Goal: Information Seeking & Learning: Learn about a topic

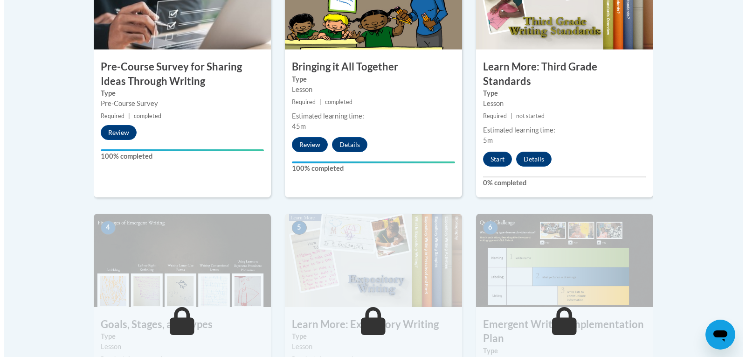
scroll to position [373, 0]
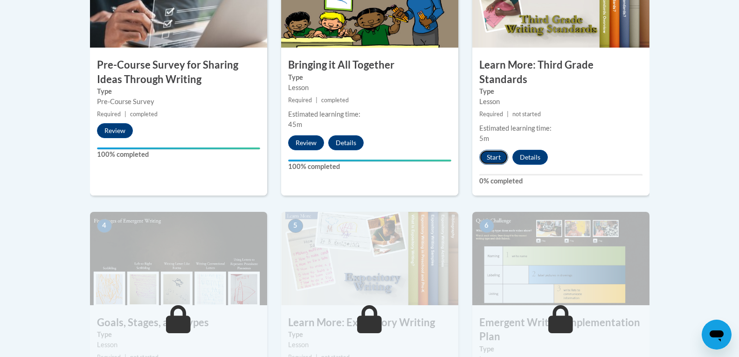
click at [501, 150] on button "Start" at bounding box center [494, 157] width 29 height 15
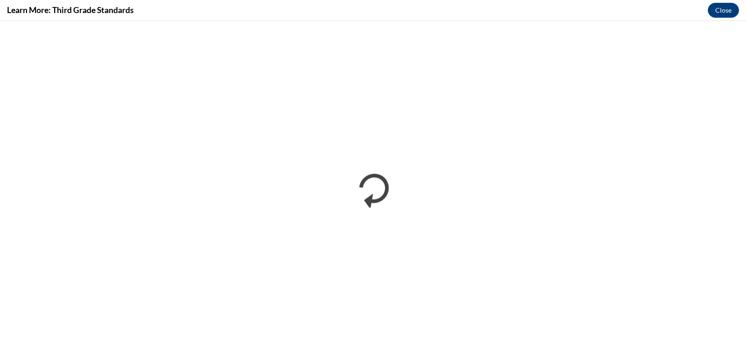
scroll to position [0, 0]
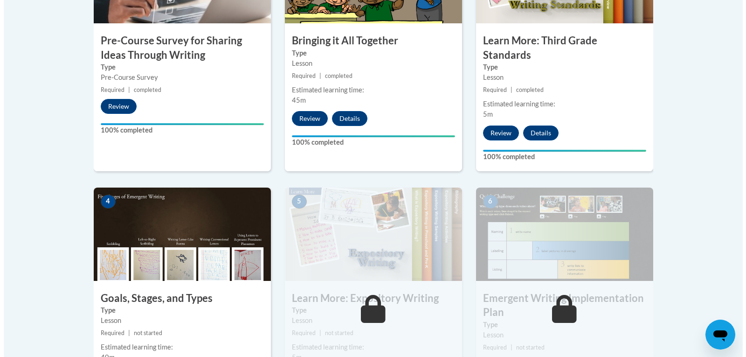
scroll to position [466, 0]
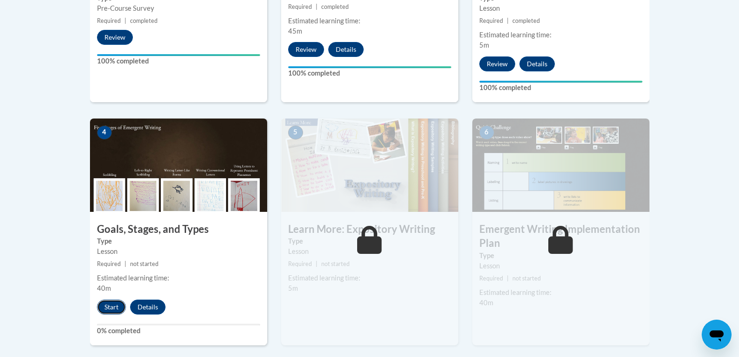
click at [111, 299] on button "Start" at bounding box center [111, 306] width 29 height 15
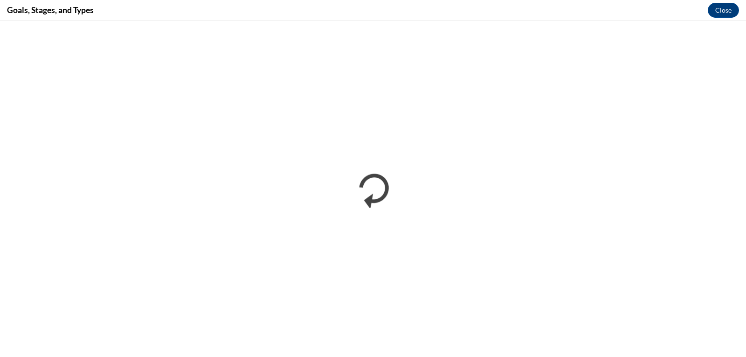
scroll to position [0, 0]
